Goal: Check status

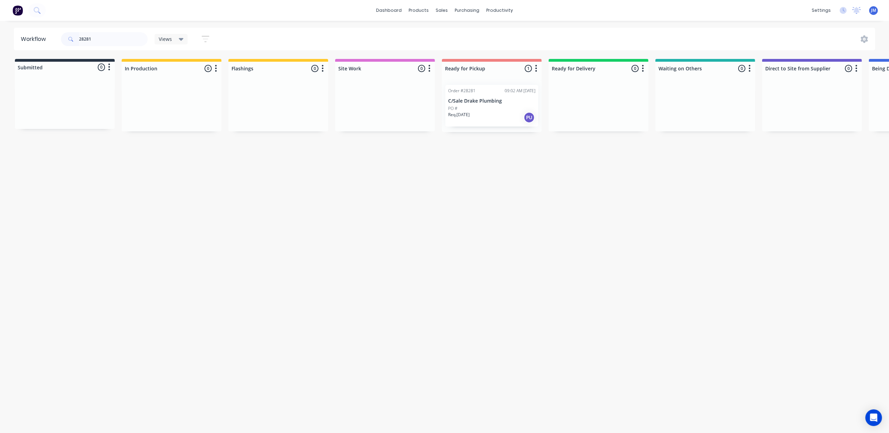
click at [115, 45] on input "28281" at bounding box center [113, 39] width 69 height 14
type input "2"
drag, startPoint x: 695, startPoint y: 104, endPoint x: 496, endPoint y: 106, distance: 199.6
click at [492, 105] on div "Submitted 0 Status colour #273444 hex #273444 Save Cancel Summaries Total order…" at bounding box center [621, 95] width 1256 height 73
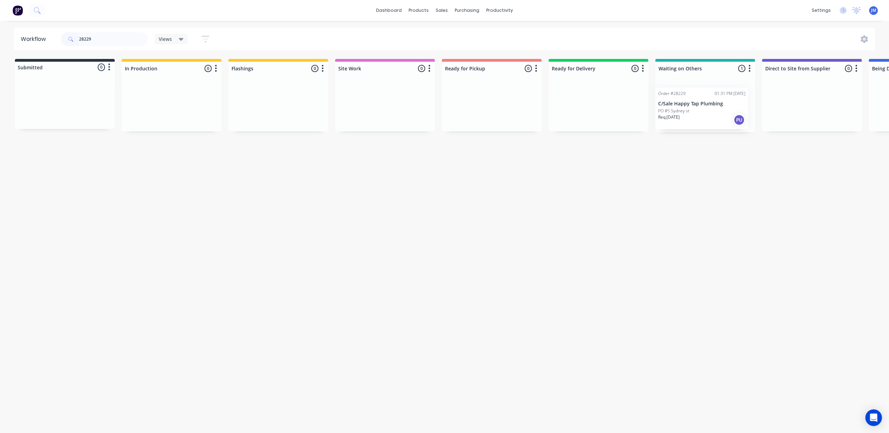
scroll to position [0, 2]
drag, startPoint x: 679, startPoint y: 103, endPoint x: 454, endPoint y: 89, distance: 225.6
click at [454, 89] on div "Submitted 0 Status colour #273444 hex #273444 Save Cancel Summaries Total order…" at bounding box center [621, 95] width 1256 height 73
drag, startPoint x: 620, startPoint y: 102, endPoint x: 444, endPoint y: 85, distance: 176.5
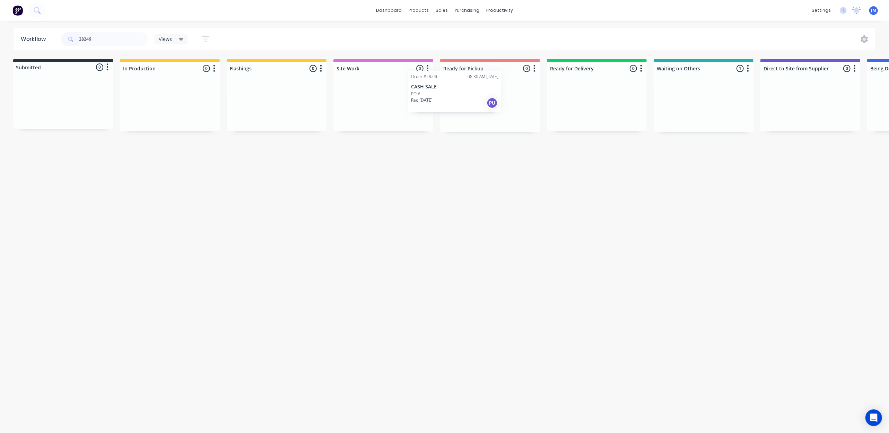
click at [441, 86] on div "Submitted 0 Status colour #273444 hex #273444 Save Cancel Summaries Total order…" at bounding box center [621, 95] width 1256 height 73
click at [526, 171] on div "Mark as Delivered" at bounding box center [523, 167] width 70 height 14
click at [106, 414] on button "Undo" at bounding box center [109, 418] width 20 height 10
click at [506, 170] on div "Mark as Picked Up" at bounding box center [507, 166] width 70 height 14
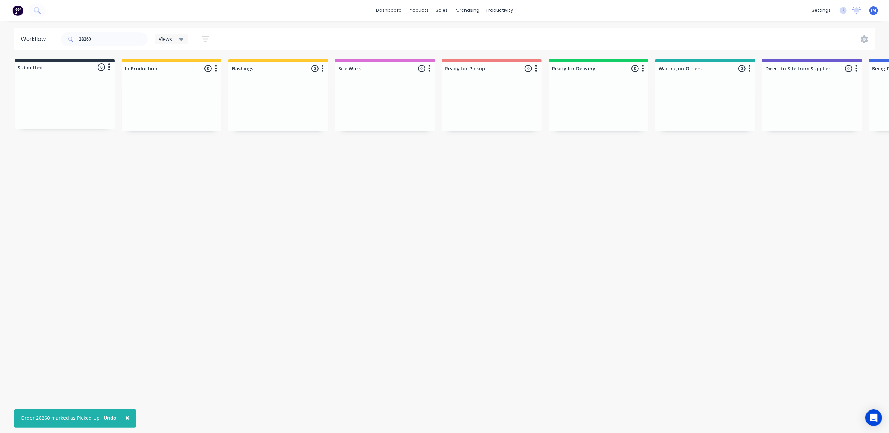
drag, startPoint x: 65, startPoint y: 25, endPoint x: 71, endPoint y: 24, distance: 5.6
click at [68, 25] on div "× Order 28260 marked as Picked Up Undo dashboard products sales purchasing prod…" at bounding box center [444, 195] width 889 height 391
drag, startPoint x: 108, startPoint y: 37, endPoint x: 109, endPoint y: 27, distance: 10.7
click at [110, 36] on input "28260" at bounding box center [113, 39] width 69 height 14
drag, startPoint x: 276, startPoint y: 109, endPoint x: 481, endPoint y: 93, distance: 205.8
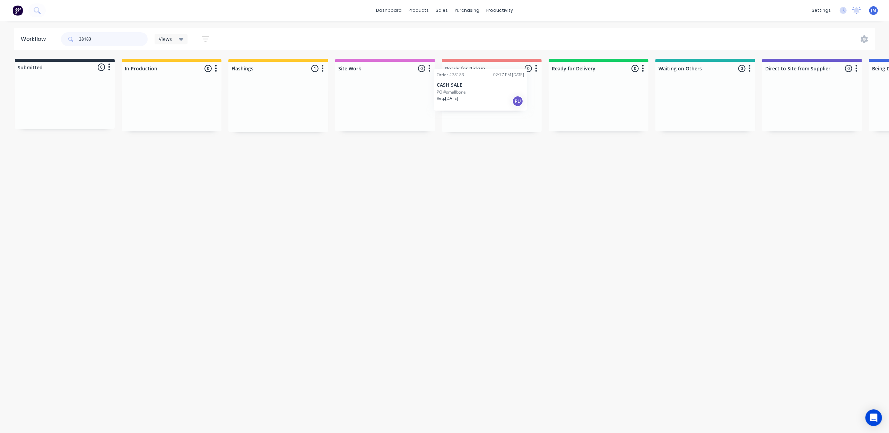
click at [481, 93] on div "Submitted 0 Status colour #273444 hex #273444 Save Cancel Summaries Total order…" at bounding box center [623, 95] width 1256 height 73
click at [496, 108] on div "PO #smallbone" at bounding box center [491, 108] width 87 height 6
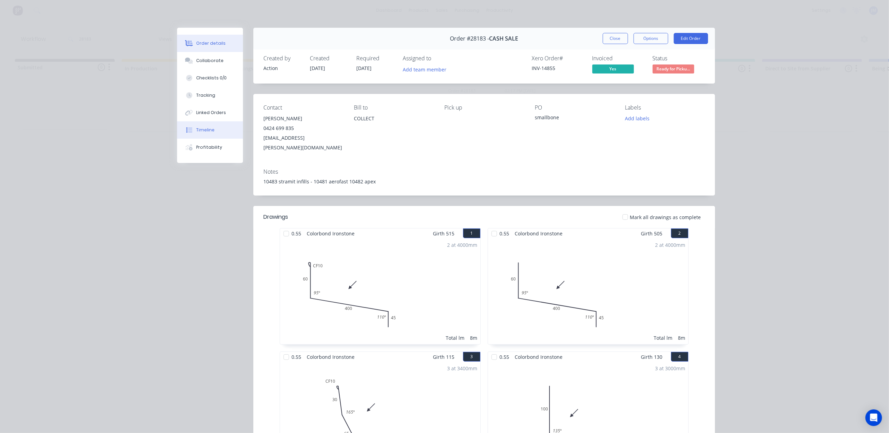
click at [210, 125] on button "Timeline" at bounding box center [210, 129] width 66 height 17
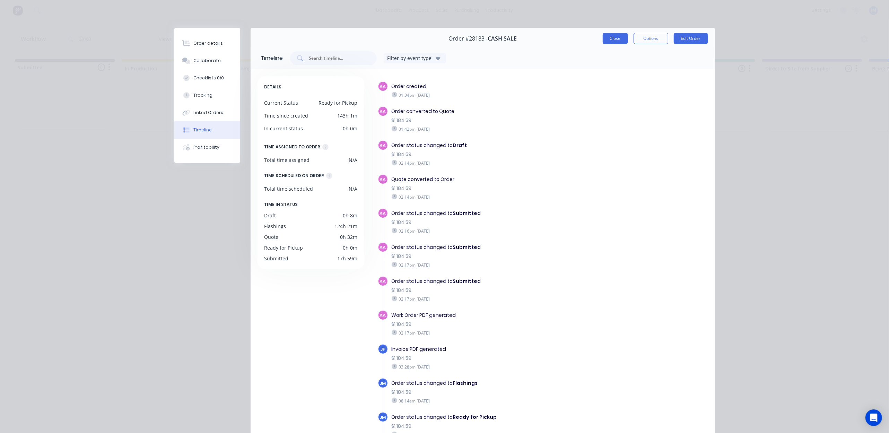
click at [611, 39] on button "Close" at bounding box center [615, 38] width 25 height 11
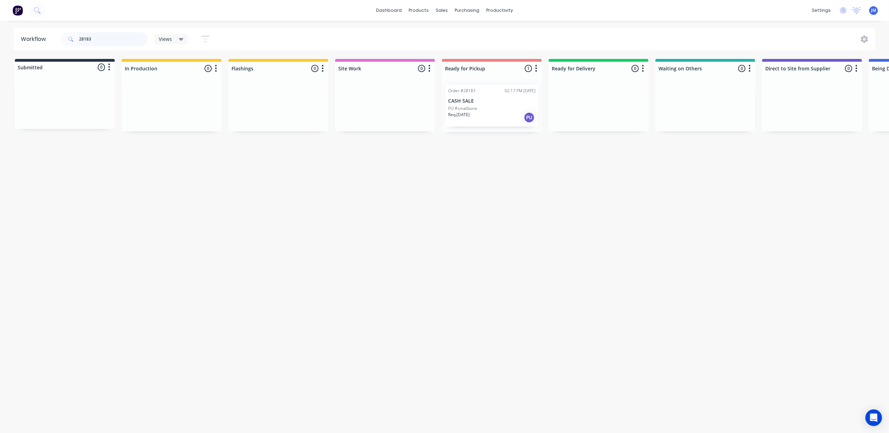
click at [103, 39] on input "28183" at bounding box center [113, 39] width 69 height 14
type input "2"
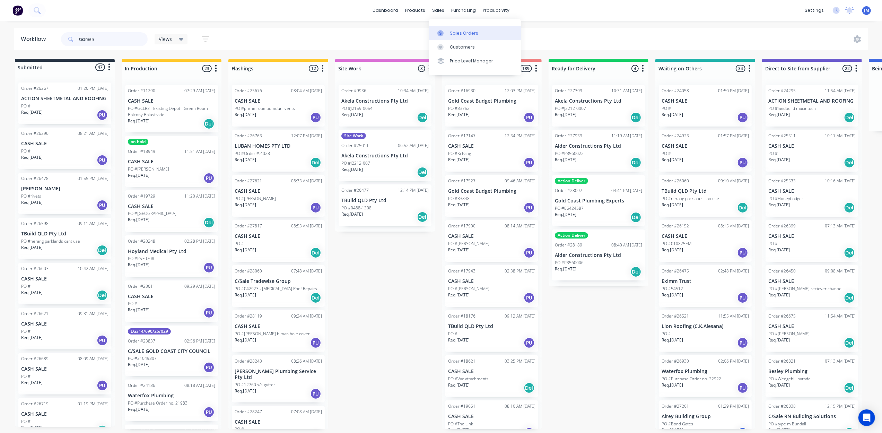
type input "tazman"
click at [462, 35] on div "Sales Orders" at bounding box center [464, 33] width 28 height 6
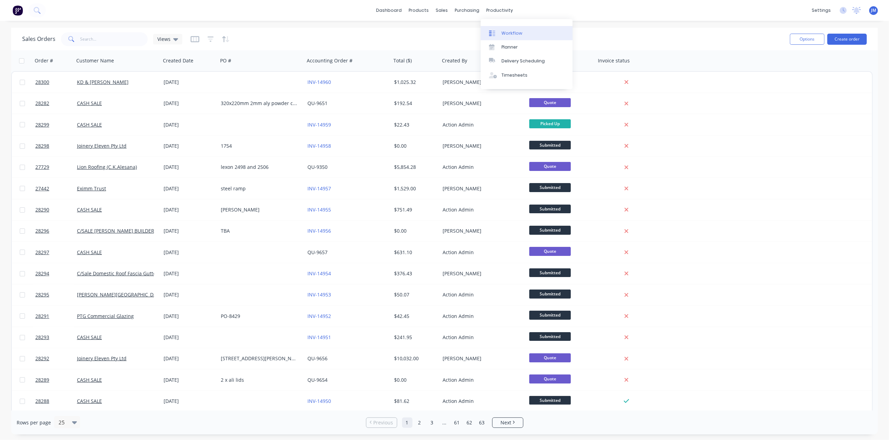
click at [498, 30] on div at bounding box center [494, 33] width 10 height 6
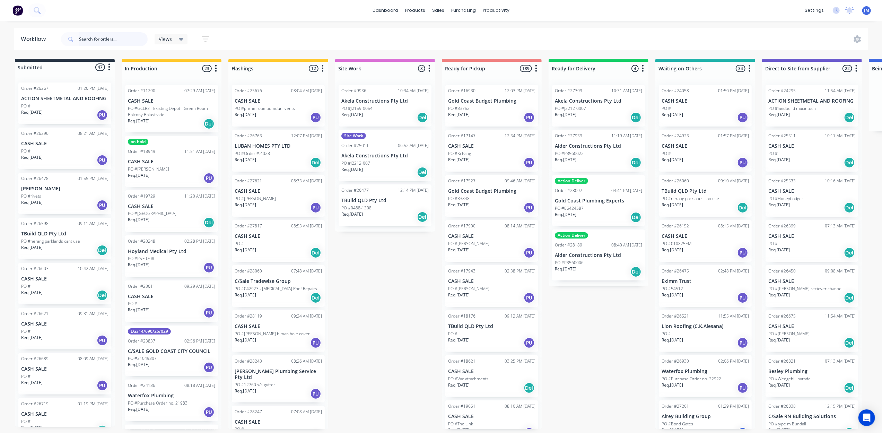
click at [86, 39] on input "text" at bounding box center [113, 39] width 69 height 14
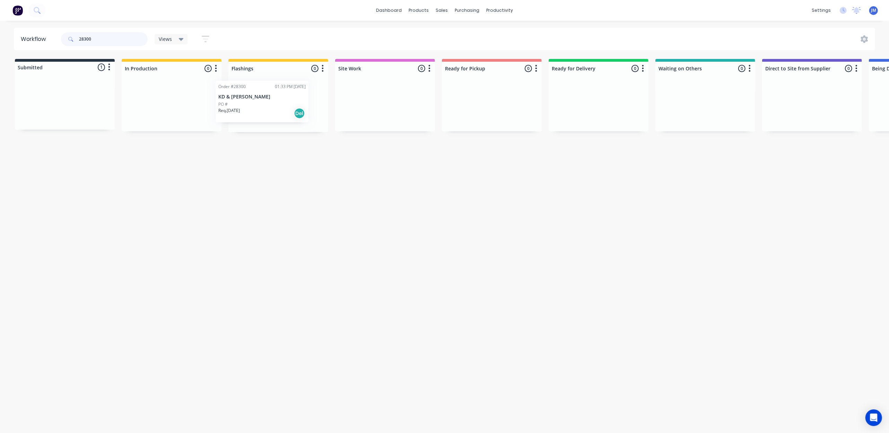
drag, startPoint x: 48, startPoint y: 100, endPoint x: 247, endPoint y: 99, distance: 199.3
click at [247, 99] on div "Submitted 1 Status colour #273444 hex #273444 Save Cancel Summaries Total order…" at bounding box center [623, 95] width 1256 height 73
type input "28164"
click at [454, 29] on link "Sales Orders" at bounding box center [478, 33] width 92 height 14
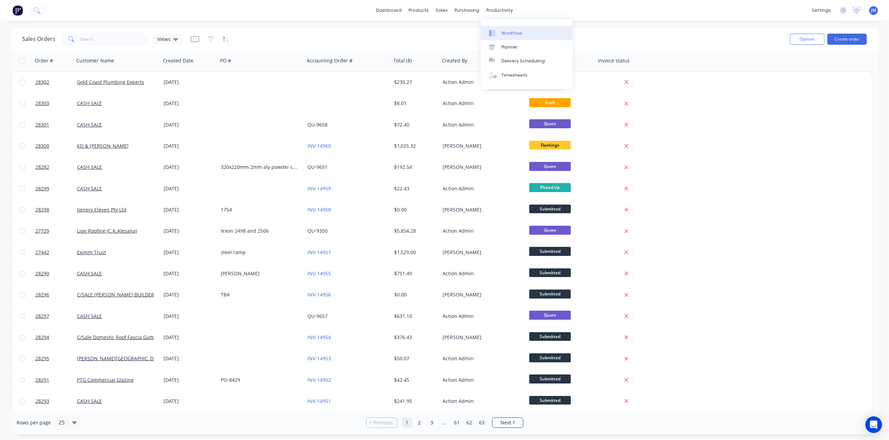
drag, startPoint x: 509, startPoint y: 34, endPoint x: 504, endPoint y: 37, distance: 5.6
click at [509, 35] on div "Workflow" at bounding box center [511, 33] width 21 height 6
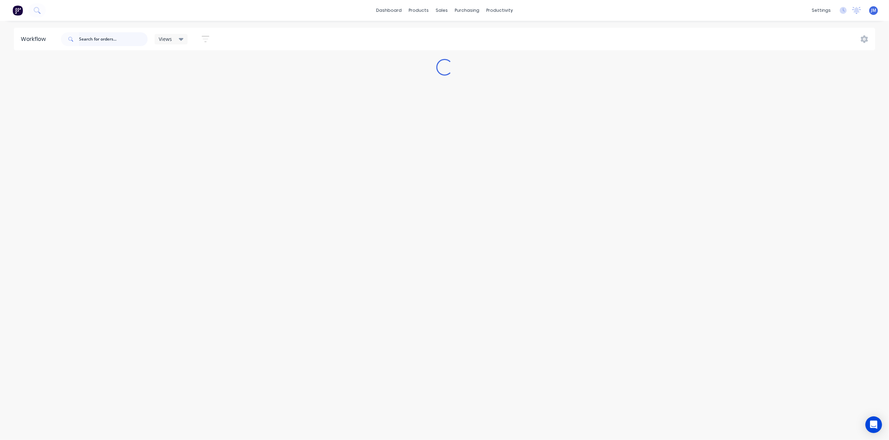
click at [90, 42] on input "text" at bounding box center [113, 39] width 69 height 14
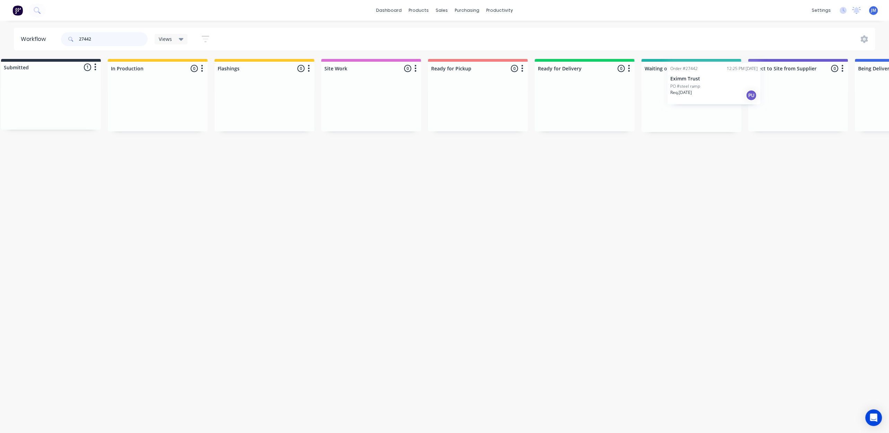
drag, startPoint x: 165, startPoint y: 99, endPoint x: 734, endPoint y: 87, distance: 568.7
click at [734, 87] on div "Submitted 1 Status colour #273444 hex #273444 Save Cancel Summaries Total order…" at bounding box center [609, 95] width 1256 height 73
click at [695, 115] on div "Req. [DATE] PU" at bounding box center [687, 118] width 87 height 12
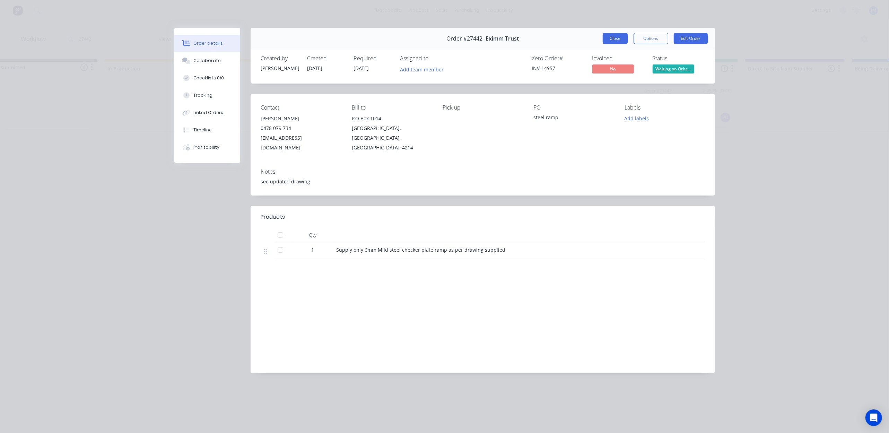
click at [606, 37] on button "Close" at bounding box center [615, 38] width 25 height 11
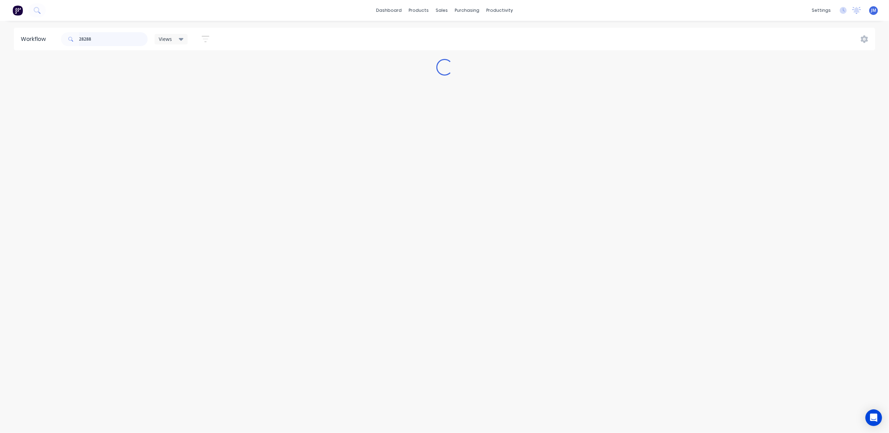
scroll to position [0, 0]
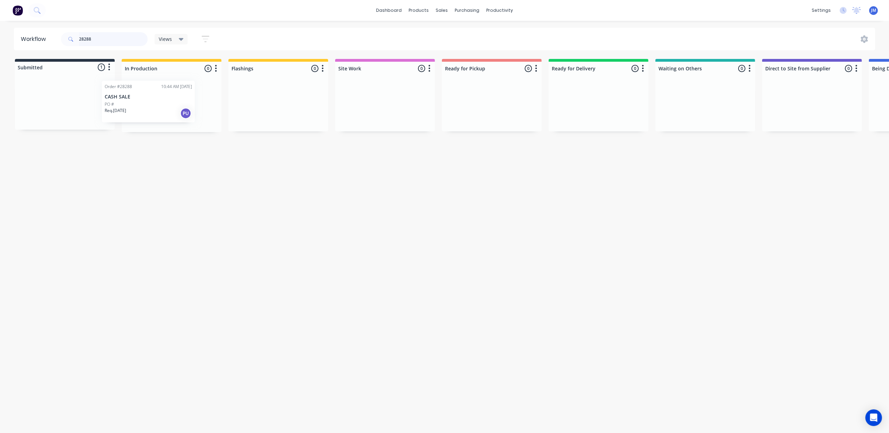
drag, startPoint x: 67, startPoint y: 106, endPoint x: 143, endPoint y: 102, distance: 76.4
click at [143, 102] on div "Submitted 1 Status colour #273444 hex #273444 Save Cancel Summaries Total order…" at bounding box center [623, 95] width 1256 height 73
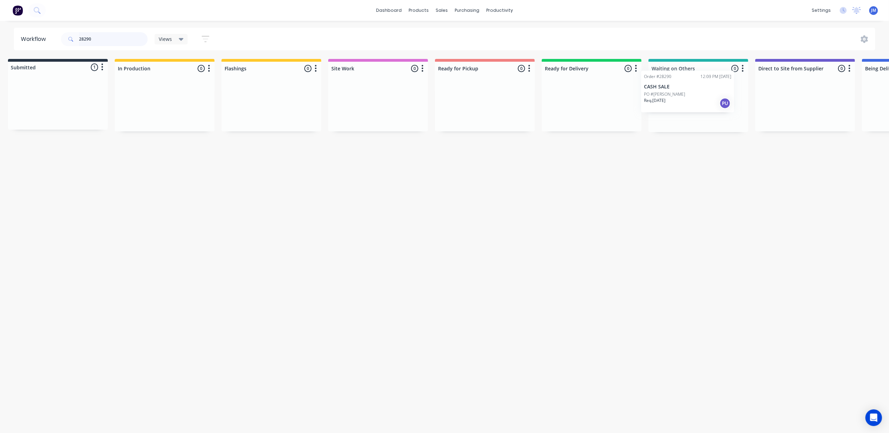
drag, startPoint x: 75, startPoint y: 105, endPoint x: 698, endPoint y: 95, distance: 622.8
click at [701, 94] on div "Submitted 1 Status colour #273444 hex #273444 Save Cancel Summaries Total order…" at bounding box center [616, 95] width 1256 height 73
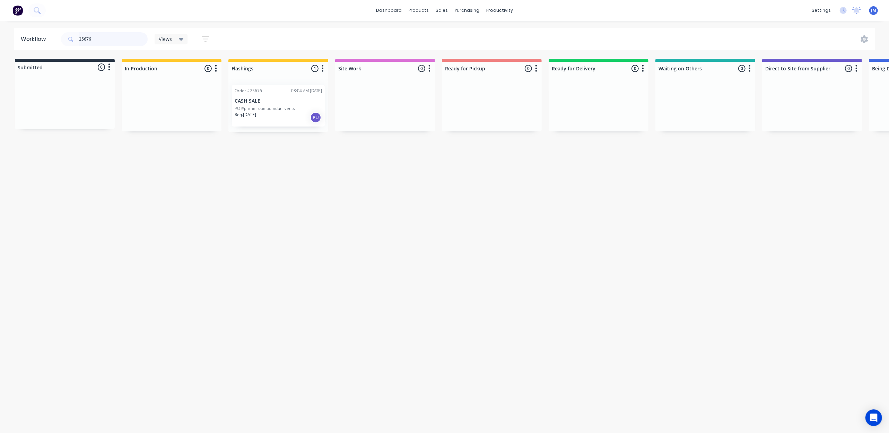
click at [102, 40] on input "25676" at bounding box center [113, 39] width 69 height 14
drag, startPoint x: 46, startPoint y: 94, endPoint x: 641, endPoint y: 55, distance: 595.9
click at [639, 60] on div "Submitted 1 Status colour #273444 hex #273444 Save Cancel Summaries Total order…" at bounding box center [623, 95] width 1256 height 73
drag, startPoint x: 85, startPoint y: 100, endPoint x: 270, endPoint y: 80, distance: 186.8
click at [270, 80] on div "Submitted 1 Status colour #273444 hex #273444 Save Cancel Summaries Total order…" at bounding box center [623, 95] width 1256 height 73
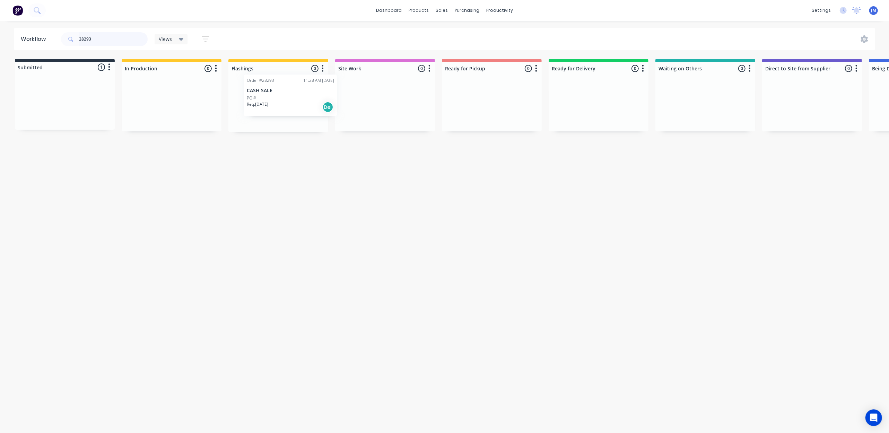
drag, startPoint x: 53, startPoint y: 102, endPoint x: 281, endPoint y: 94, distance: 227.5
click at [281, 94] on div "Submitted 1 Status colour #273444 hex #273444 Save Cancel Summaries Total order…" at bounding box center [623, 95] width 1256 height 73
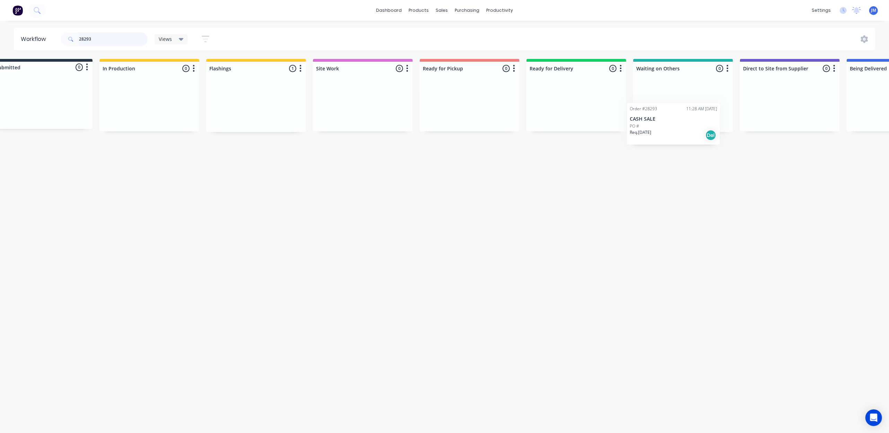
scroll to position [0, 23]
drag, startPoint x: 278, startPoint y: 92, endPoint x: 666, endPoint y: 81, distance: 388.3
click at [666, 81] on div "Submitted 0 Status colour #273444 hex #273444 Save Cancel Summaries Total order…" at bounding box center [600, 95] width 1256 height 73
type input "2"
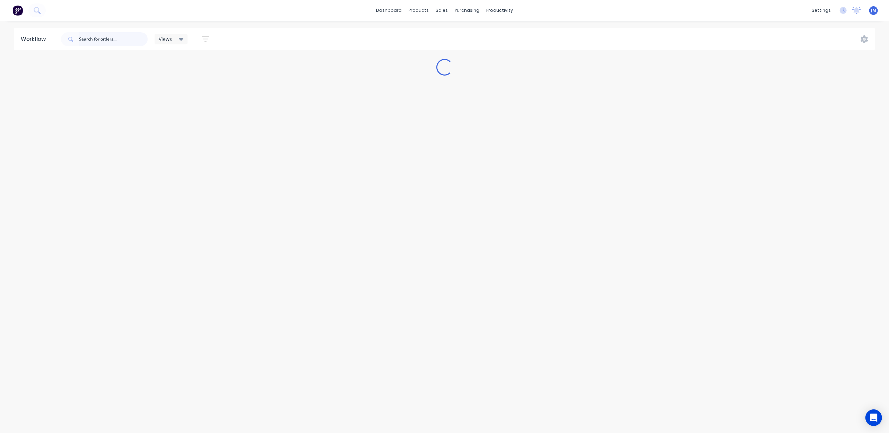
scroll to position [0, 0]
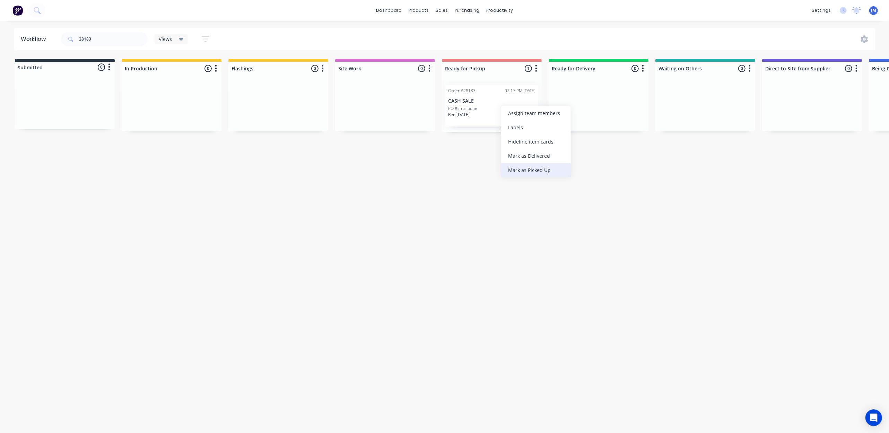
click at [517, 171] on div "Mark as Picked Up" at bounding box center [536, 170] width 70 height 14
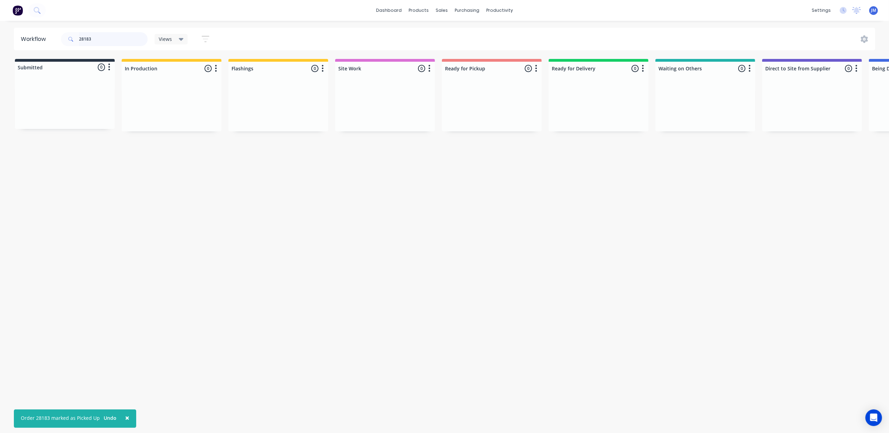
click at [100, 41] on input "28183" at bounding box center [113, 39] width 69 height 14
drag, startPoint x: 283, startPoint y: 118, endPoint x: 496, endPoint y: 117, distance: 212.8
click at [496, 117] on div "Submitted 0 Status colour #273444 hex #273444 Save Cancel Summaries Total order…" at bounding box center [623, 95] width 1256 height 73
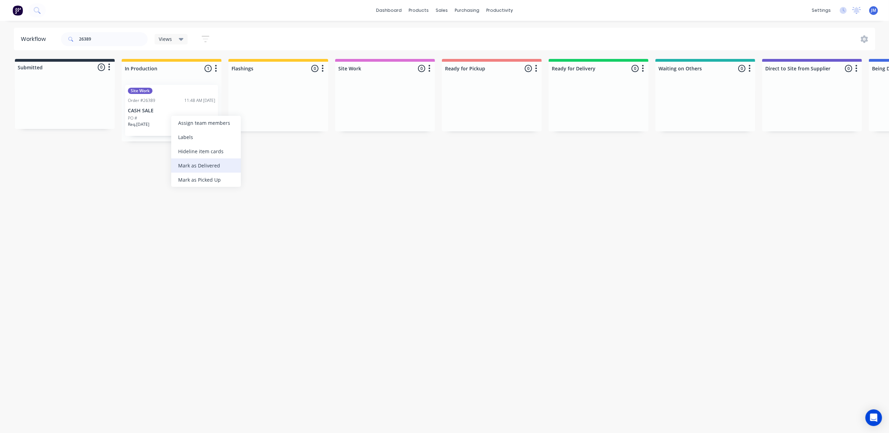
click at [202, 168] on div "Mark as Delivered" at bounding box center [206, 165] width 70 height 14
click at [97, 35] on input "26389" at bounding box center [113, 39] width 69 height 14
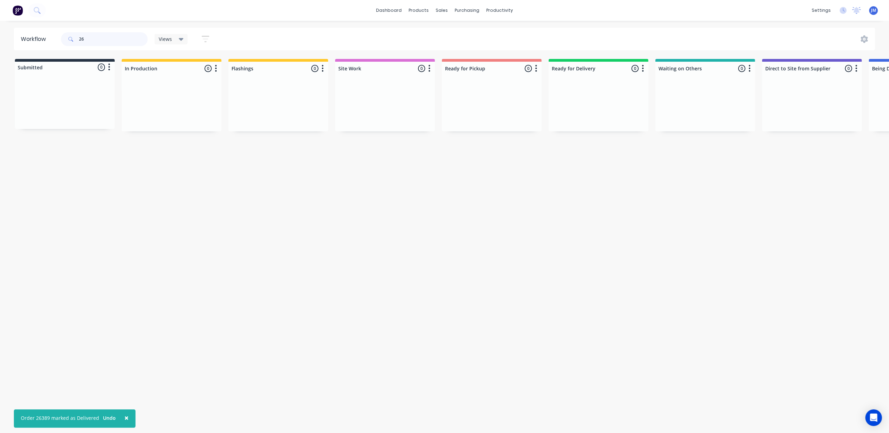
type input "2"
type input "27858"
click at [706, 102] on div "Order #27858 02:26 PM [DATE]" at bounding box center [704, 100] width 87 height 6
